Goal: Information Seeking & Learning: Learn about a topic

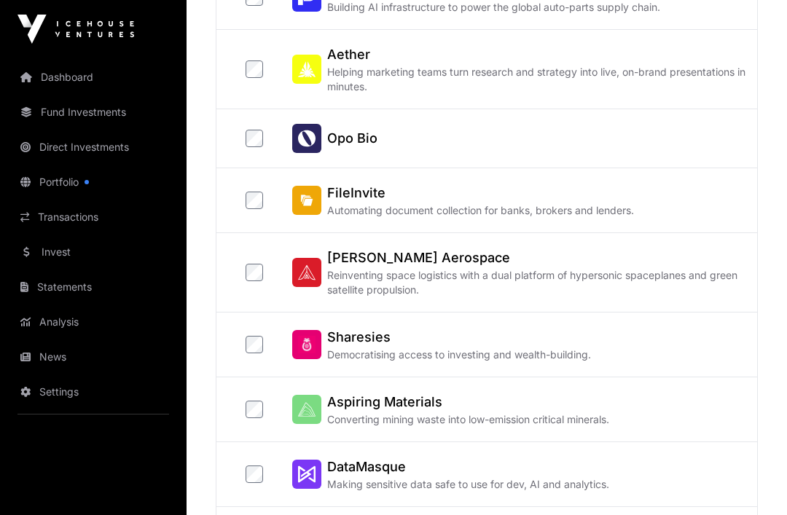
scroll to position [313, 0]
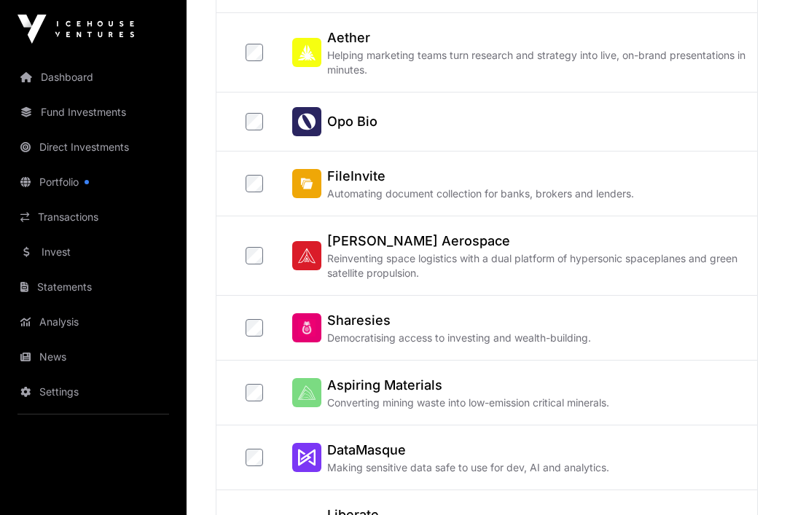
click at [266, 319] on label "Sharesies Democratising access to investing and wealth-building." at bounding box center [418, 327] width 345 height 35
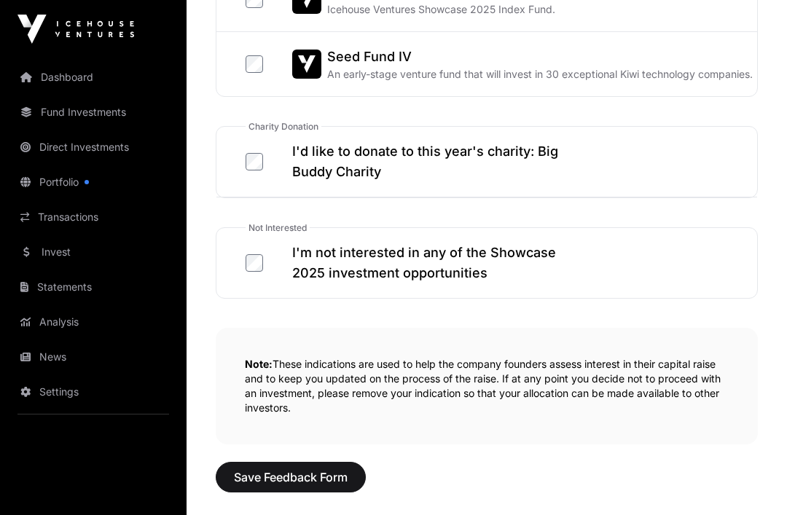
scroll to position [938, 0]
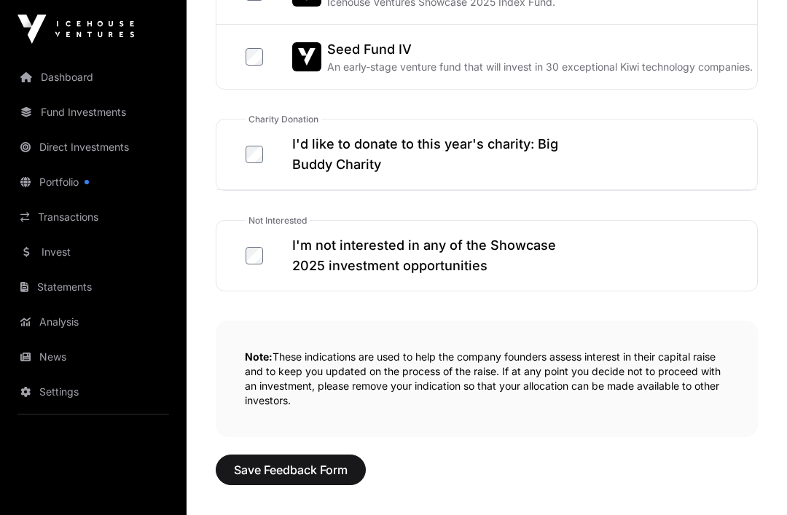
click at [311, 478] on span "Save Feedback Form" at bounding box center [291, 469] width 114 height 17
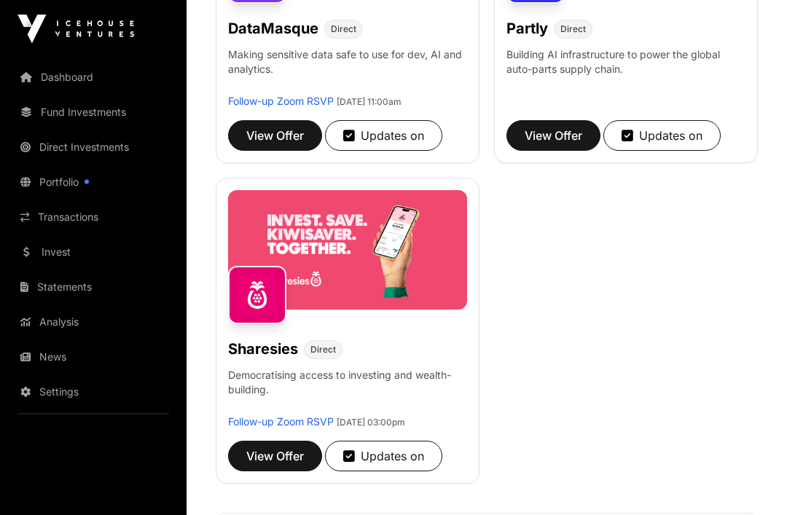
scroll to position [767, 0]
click at [280, 451] on span "View Offer" at bounding box center [275, 456] width 58 height 17
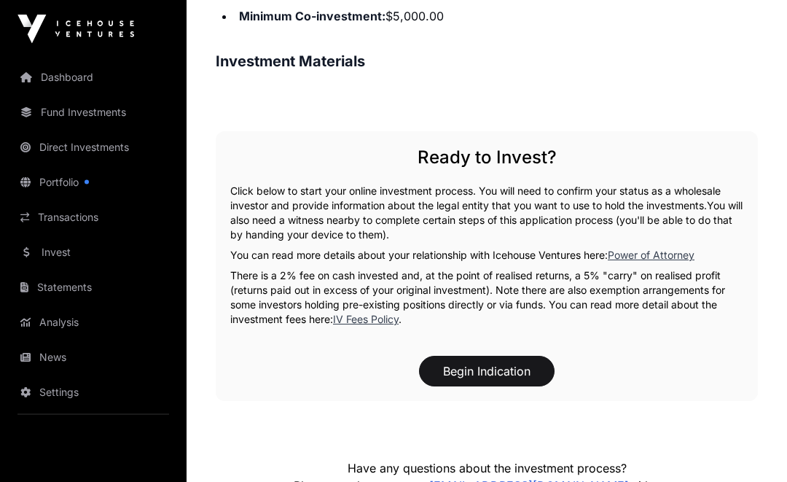
scroll to position [1102, 0]
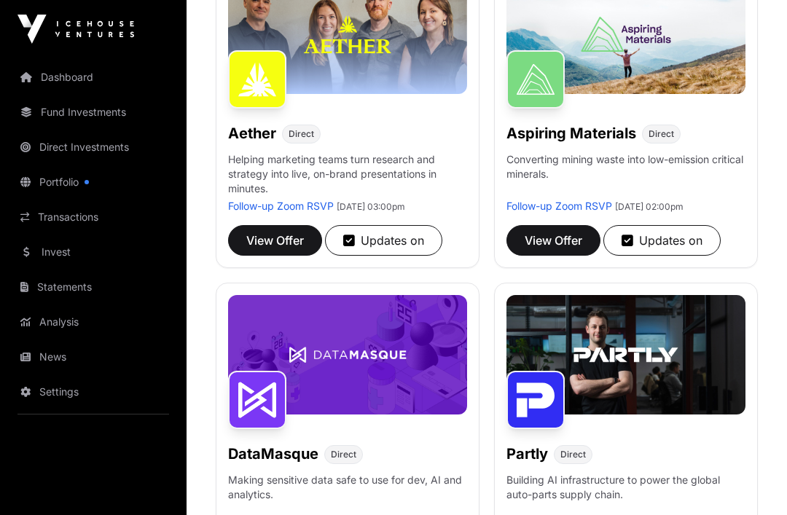
scroll to position [343, 0]
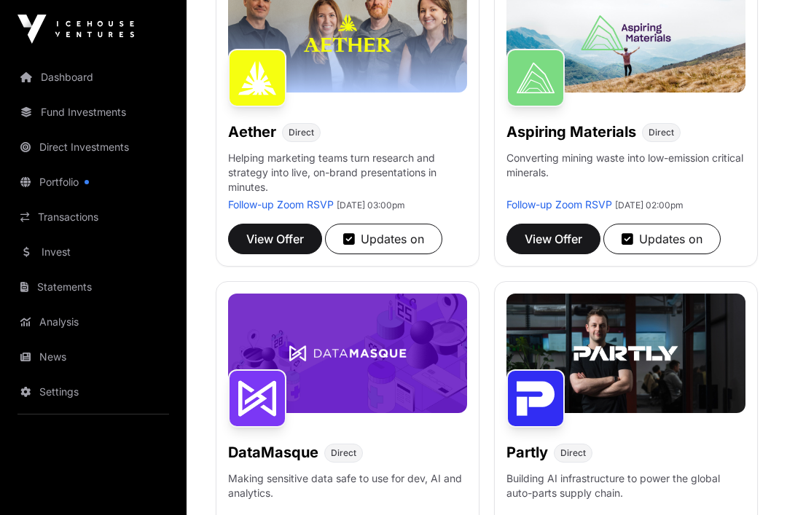
click at [561, 231] on span "View Offer" at bounding box center [554, 238] width 58 height 17
